Goal: Information Seeking & Learning: Learn about a topic

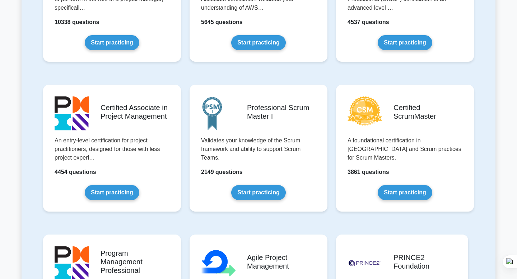
click at [253, 185] on link "Start practicing" at bounding box center [258, 192] width 54 height 15
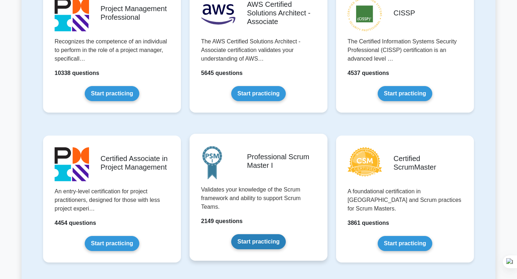
scroll to position [168, 0]
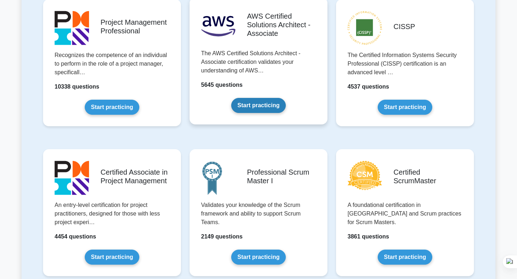
click at [262, 98] on link "Start practicing" at bounding box center [258, 105] width 54 height 15
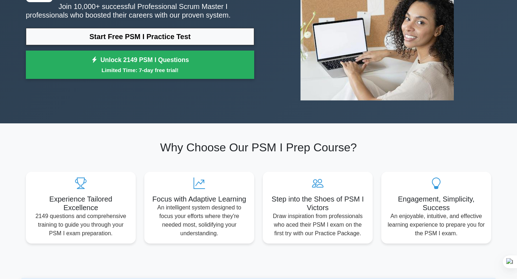
scroll to position [69, 0]
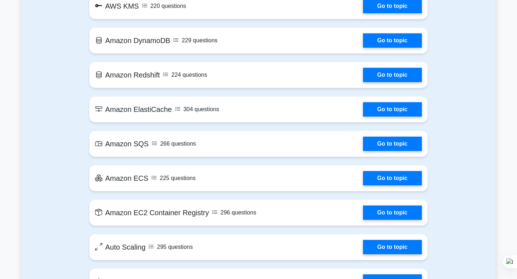
scroll to position [930, 0]
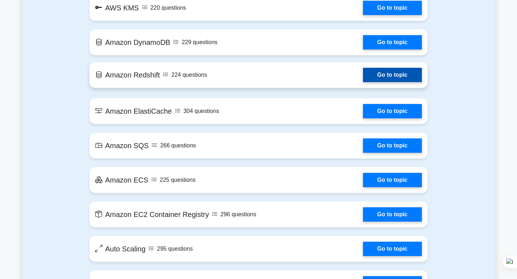
click at [363, 82] on link "Go to topic" at bounding box center [392, 75] width 59 height 14
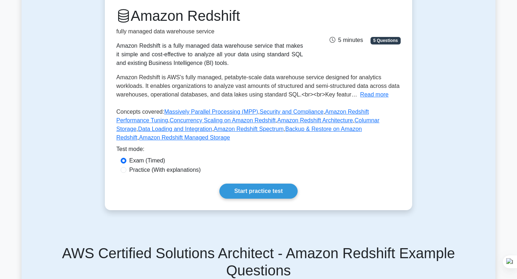
scroll to position [98, 0]
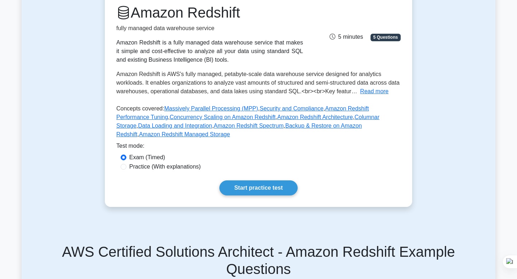
click at [158, 168] on label "Practice (With explanations)" at bounding box center [164, 167] width 71 height 9
click at [126, 168] on input "Practice (With explanations)" at bounding box center [124, 167] width 6 height 6
radio input "true"
click at [242, 193] on link "Start practice test" at bounding box center [258, 188] width 78 height 15
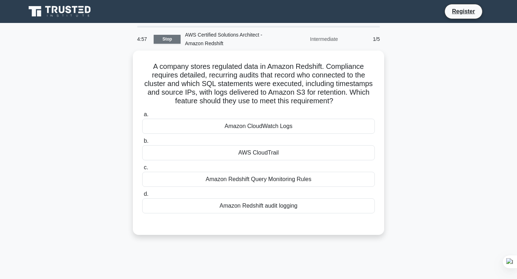
click at [171, 39] on link "Stop" at bounding box center [167, 39] width 27 height 9
click at [463, 11] on link "Register" at bounding box center [464, 11] width 32 height 9
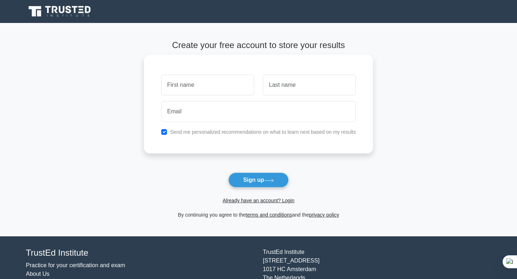
scroll to position [1, 0]
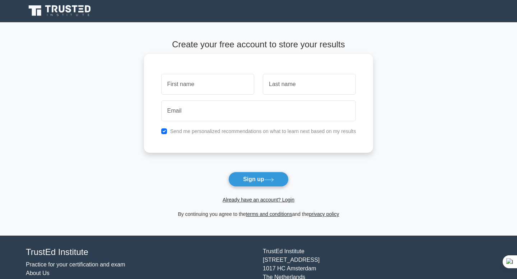
click at [204, 96] on div at bounding box center [208, 84] width 102 height 27
click at [60, 14] on icon at bounding box center [60, 11] width 69 height 14
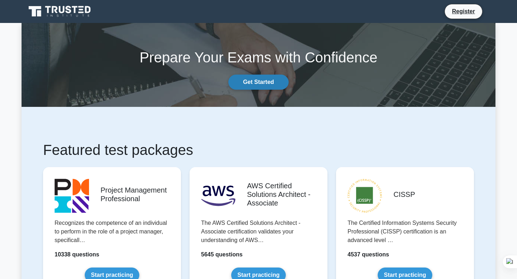
click at [268, 78] on link "Get Started" at bounding box center [258, 82] width 60 height 15
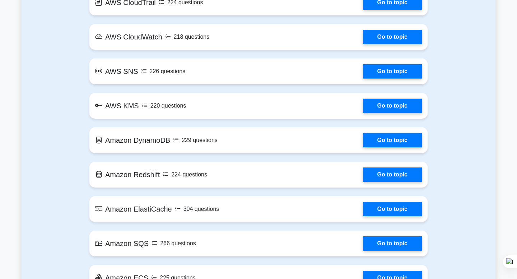
scroll to position [854, 0]
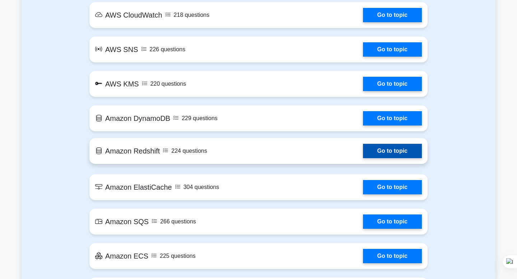
click at [363, 154] on link "Go to topic" at bounding box center [392, 151] width 59 height 14
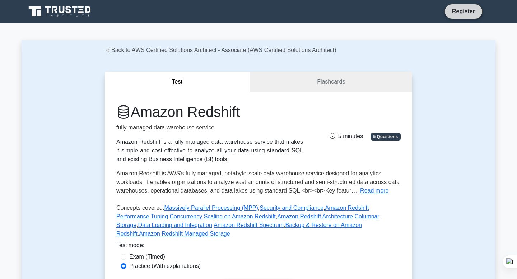
click at [466, 10] on link "Register" at bounding box center [464, 11] width 32 height 9
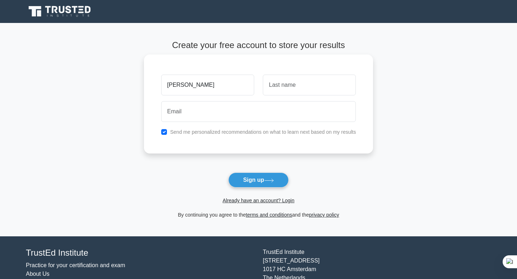
type input "[PERSON_NAME]"
type input "hbh"
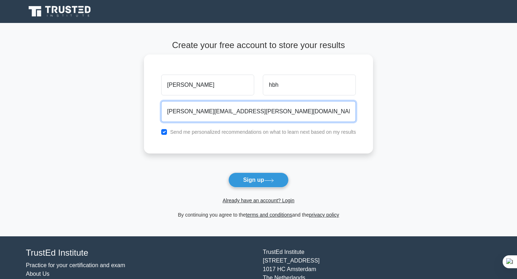
type input "[PERSON_NAME][EMAIL_ADDRESS][PERSON_NAME][DOMAIN_NAME]"
click at [228, 173] on button "Sign up" at bounding box center [258, 180] width 60 height 15
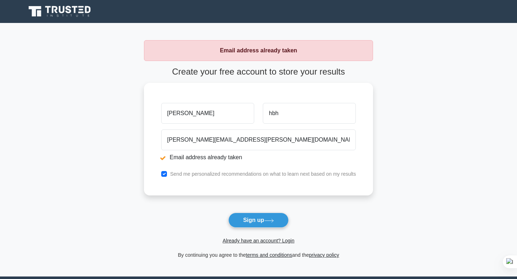
click at [85, 17] on icon at bounding box center [60, 12] width 69 height 14
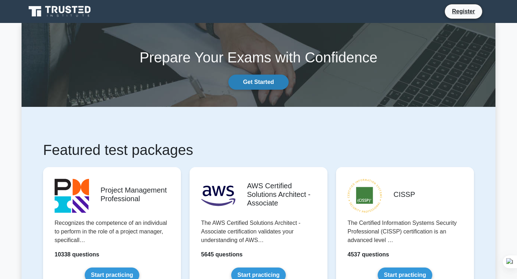
click at [280, 83] on link "Get Started" at bounding box center [258, 82] width 60 height 15
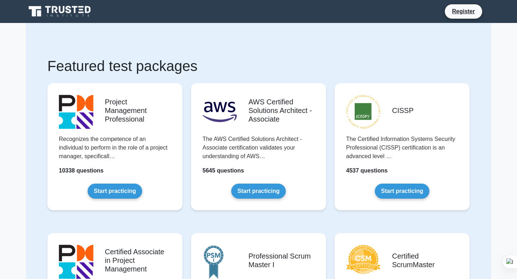
click at [490, 12] on ul "Register" at bounding box center [467, 11] width 47 height 15
click at [510, 11] on nav "Register" at bounding box center [258, 11] width 517 height 23
click at [57, 11] on icon at bounding box center [60, 12] width 69 height 14
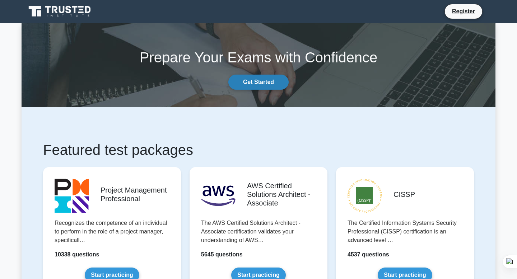
click at [252, 83] on link "Get Started" at bounding box center [258, 82] width 60 height 15
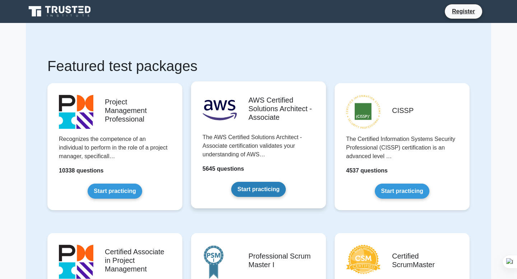
click at [263, 191] on link "Start practicing" at bounding box center [258, 189] width 54 height 15
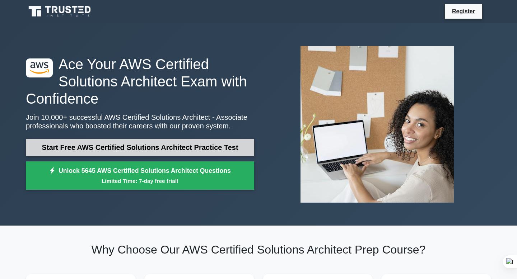
click at [200, 149] on link "Start Free AWS Certified Solutions Architect Practice Test" at bounding box center [140, 147] width 228 height 17
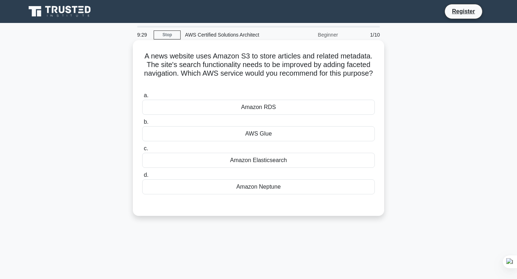
click at [353, 61] on h5 "A news website uses Amazon S3 to store articles and related metadata. The site'…" at bounding box center [258, 69] width 234 height 35
click at [269, 108] on div "Amazon RDS" at bounding box center [258, 107] width 233 height 15
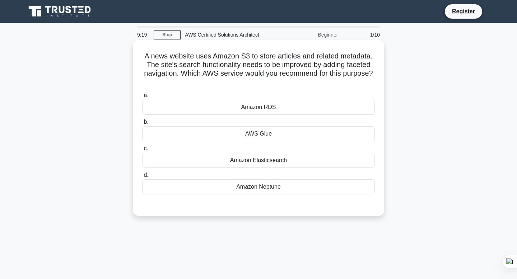
click at [142, 98] on input "a. Amazon RDS" at bounding box center [142, 95] width 0 height 5
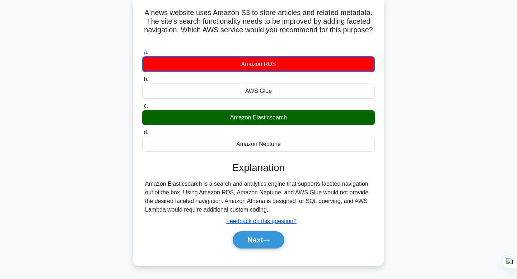
scroll to position [56, 0]
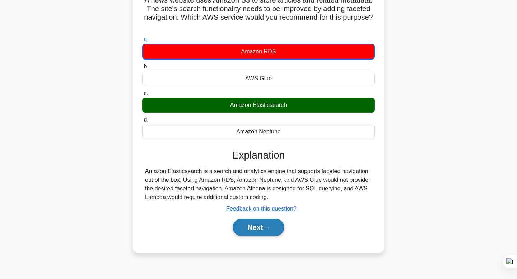
click at [266, 230] on icon at bounding box center [266, 228] width 6 height 4
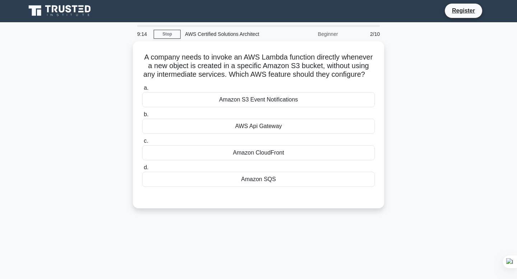
scroll to position [1, 0]
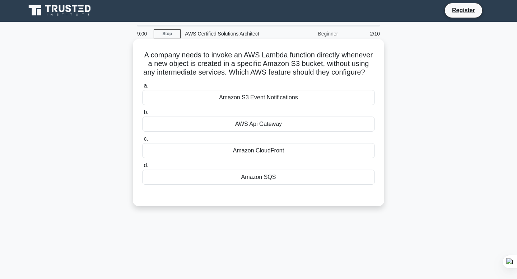
click at [288, 100] on div "Amazon S3 Event Notifications" at bounding box center [258, 97] width 233 height 15
click at [142, 88] on input "a. Amazon S3 Event Notifications" at bounding box center [142, 86] width 0 height 5
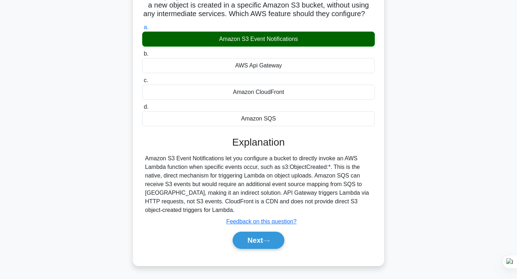
scroll to position [54, 0]
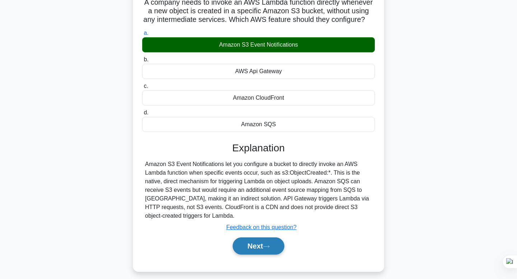
click at [260, 249] on button "Next" at bounding box center [258, 246] width 51 height 17
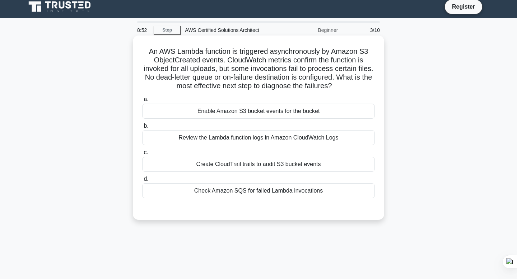
scroll to position [5, 0]
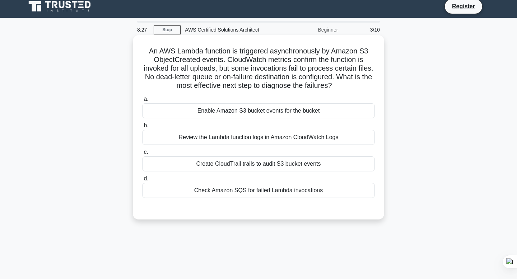
click at [250, 136] on div "Review the Lambda function logs in Amazon CloudWatch Logs" at bounding box center [258, 137] width 233 height 15
click at [142, 128] on input "b. Review the Lambda function logs in Amazon CloudWatch Logs" at bounding box center [142, 125] width 0 height 5
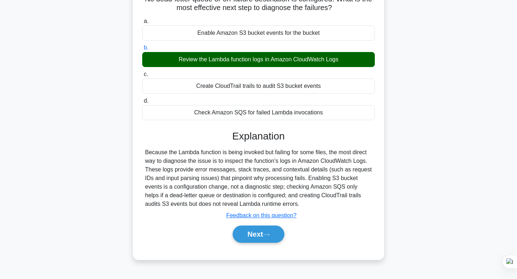
scroll to position [84, 0]
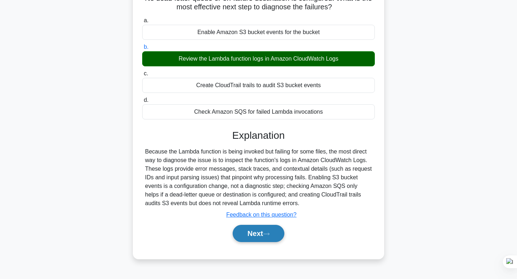
click at [261, 236] on button "Next" at bounding box center [258, 233] width 51 height 17
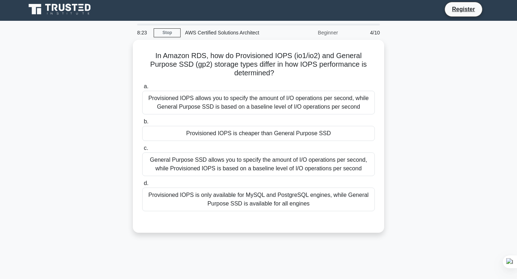
scroll to position [2, 0]
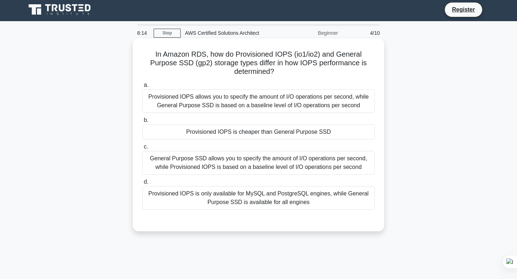
click at [226, 108] on div "Provisioned IOPS allows you to specify the amount of I/O operations per second,…" at bounding box center [258, 101] width 233 height 24
click at [142, 88] on input "a. Provisioned IOPS allows you to specify the amount of I/O operations per seco…" at bounding box center [142, 85] width 0 height 5
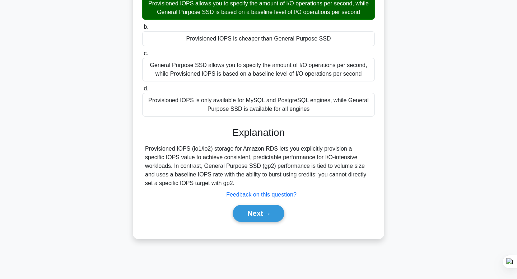
scroll to position [108, 0]
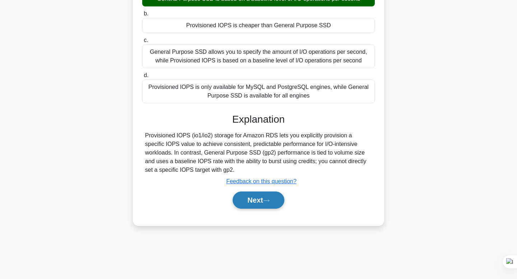
click at [251, 205] on button "Next" at bounding box center [258, 200] width 51 height 17
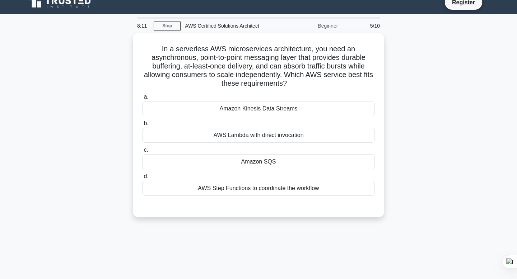
scroll to position [10, 0]
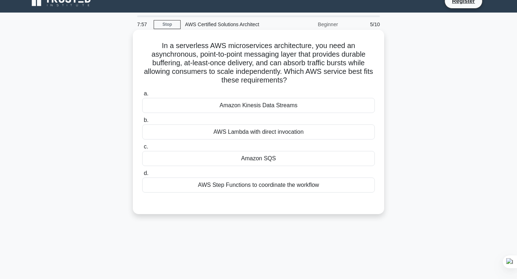
click at [251, 107] on div "Amazon Kinesis Data Streams" at bounding box center [258, 105] width 233 height 15
click at [142, 96] on input "a. Amazon Kinesis Data Streams" at bounding box center [142, 94] width 0 height 5
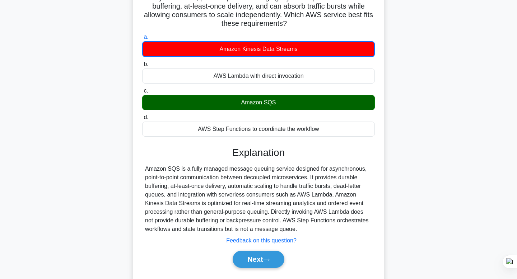
scroll to position [108, 0]
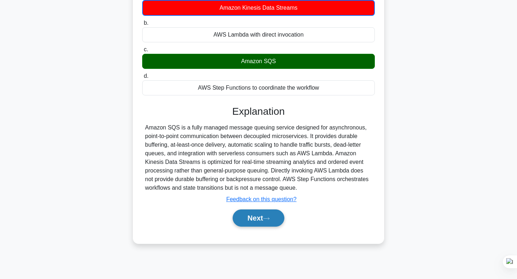
click at [256, 219] on button "Next" at bounding box center [258, 218] width 51 height 17
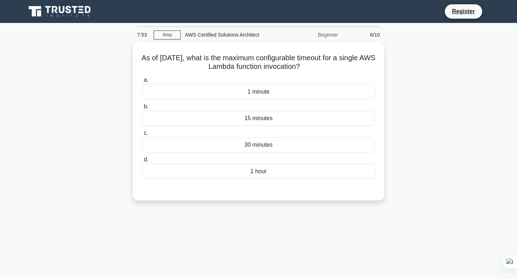
scroll to position [0, 0]
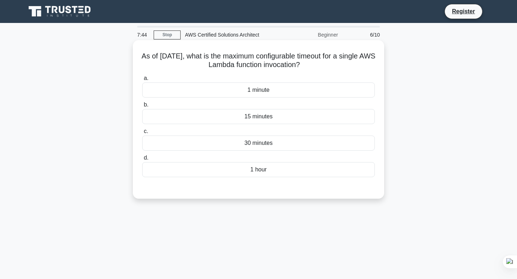
click at [279, 88] on div "1 minute" at bounding box center [258, 90] width 233 height 15
click at [142, 81] on input "a. 1 minute" at bounding box center [142, 78] width 0 height 5
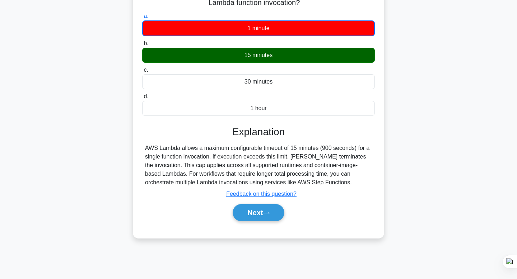
scroll to position [108, 0]
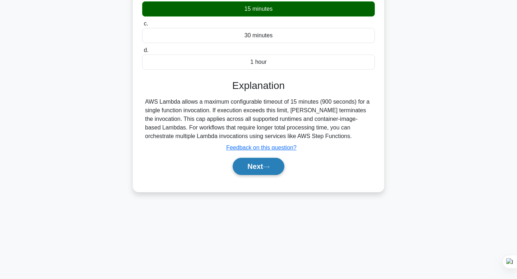
click at [260, 160] on button "Next" at bounding box center [258, 166] width 51 height 17
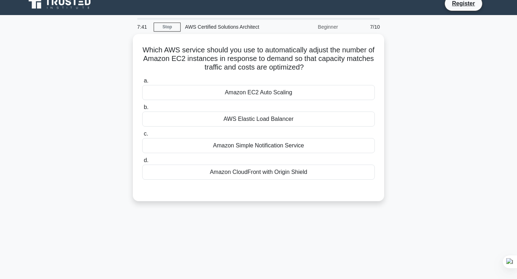
scroll to position [0, 0]
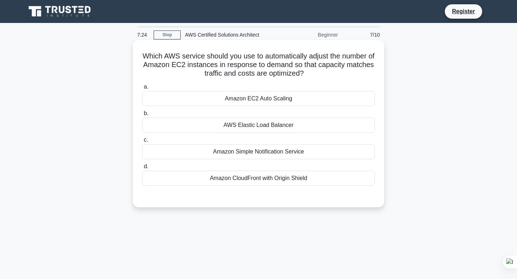
click at [275, 99] on div "Amazon EC2 Auto Scaling" at bounding box center [258, 98] width 233 height 15
click at [142, 89] on input "a. Amazon EC2 Auto Scaling" at bounding box center [142, 87] width 0 height 5
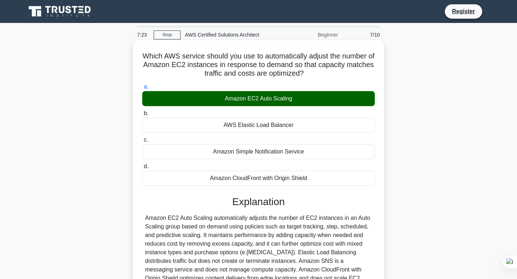
scroll to position [108, 0]
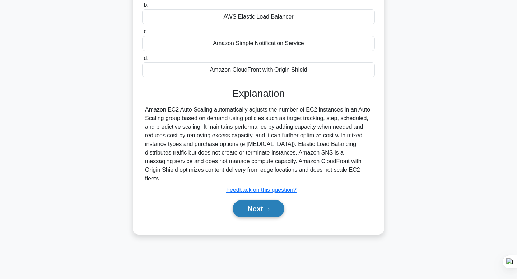
click at [262, 200] on button "Next" at bounding box center [258, 208] width 51 height 17
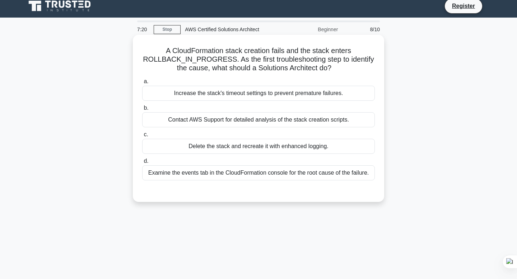
scroll to position [4, 0]
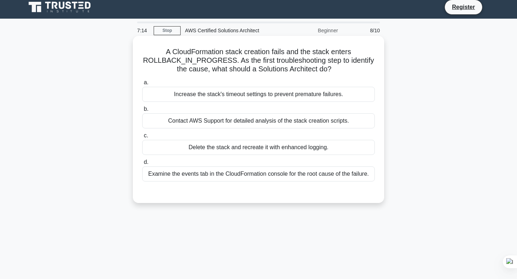
click at [256, 95] on div "Increase the stack's timeout settings to prevent premature failures." at bounding box center [258, 94] width 233 height 15
click at [142, 85] on input "a. Increase the stack's timeout settings to prevent premature failures." at bounding box center [142, 82] width 0 height 5
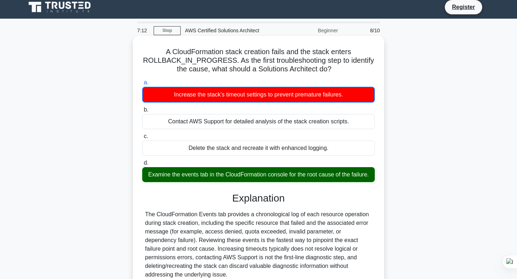
scroll to position [108, 0]
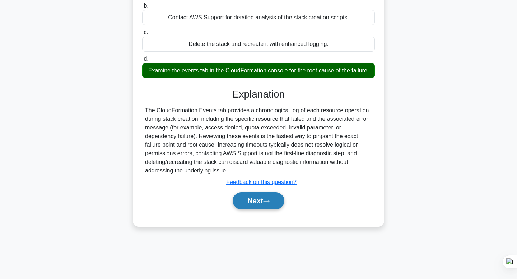
click at [260, 202] on button "Next" at bounding box center [258, 200] width 51 height 17
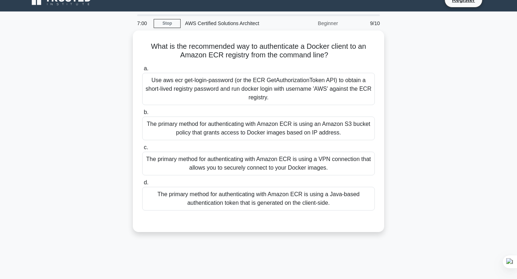
scroll to position [13, 0]
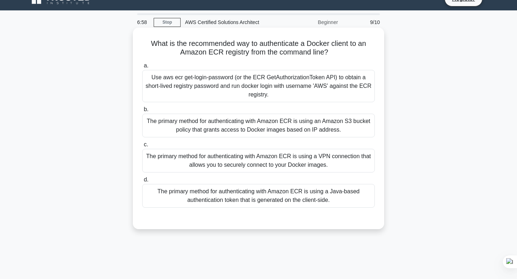
click at [273, 133] on div "The primary method for authenticating with Amazon ECR is using an Amazon S3 buc…" at bounding box center [258, 126] width 233 height 24
click at [142, 112] on input "b. The primary method for authenticating with Amazon ECR is using an Amazon S3 …" at bounding box center [142, 109] width 0 height 5
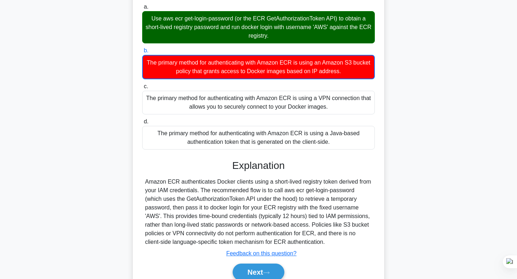
scroll to position [86, 0]
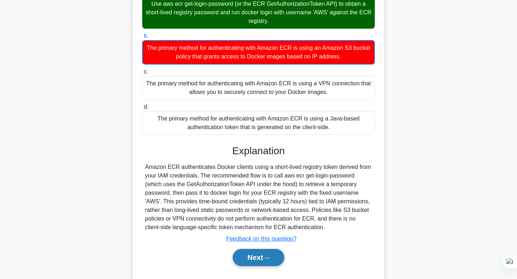
click at [267, 261] on button "Next" at bounding box center [258, 257] width 51 height 17
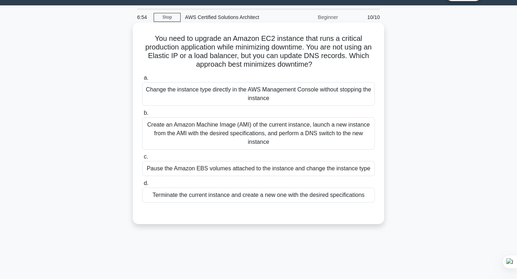
scroll to position [18, 0]
